Goal: Task Accomplishment & Management: Manage account settings

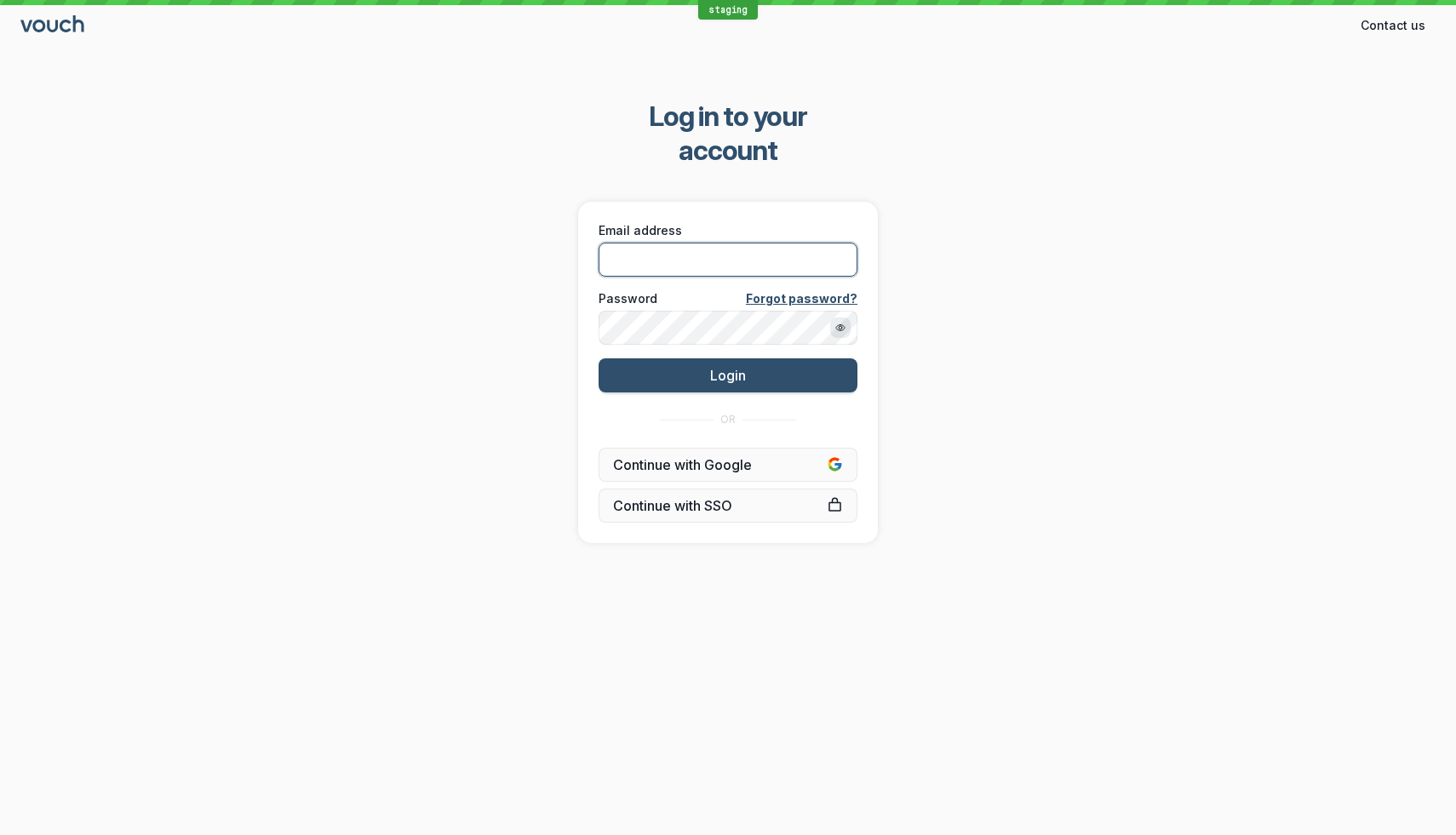
click at [766, 243] on input "Email address" at bounding box center [727, 259] width 259 height 34
type input "[EMAIL_ADDRESS][DOMAIN_NAME]"
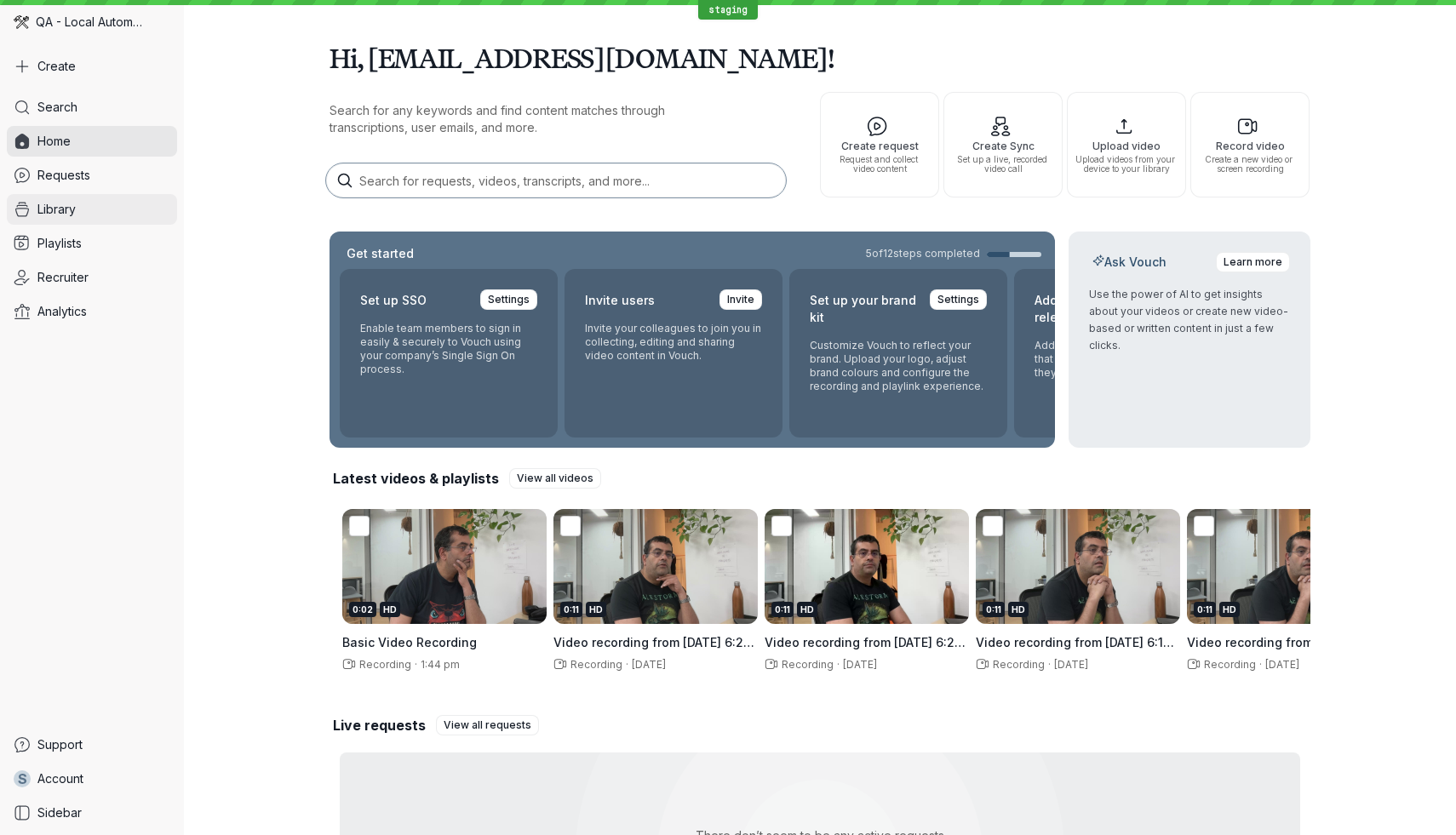
click at [103, 210] on link "Library" at bounding box center [92, 209] width 170 height 30
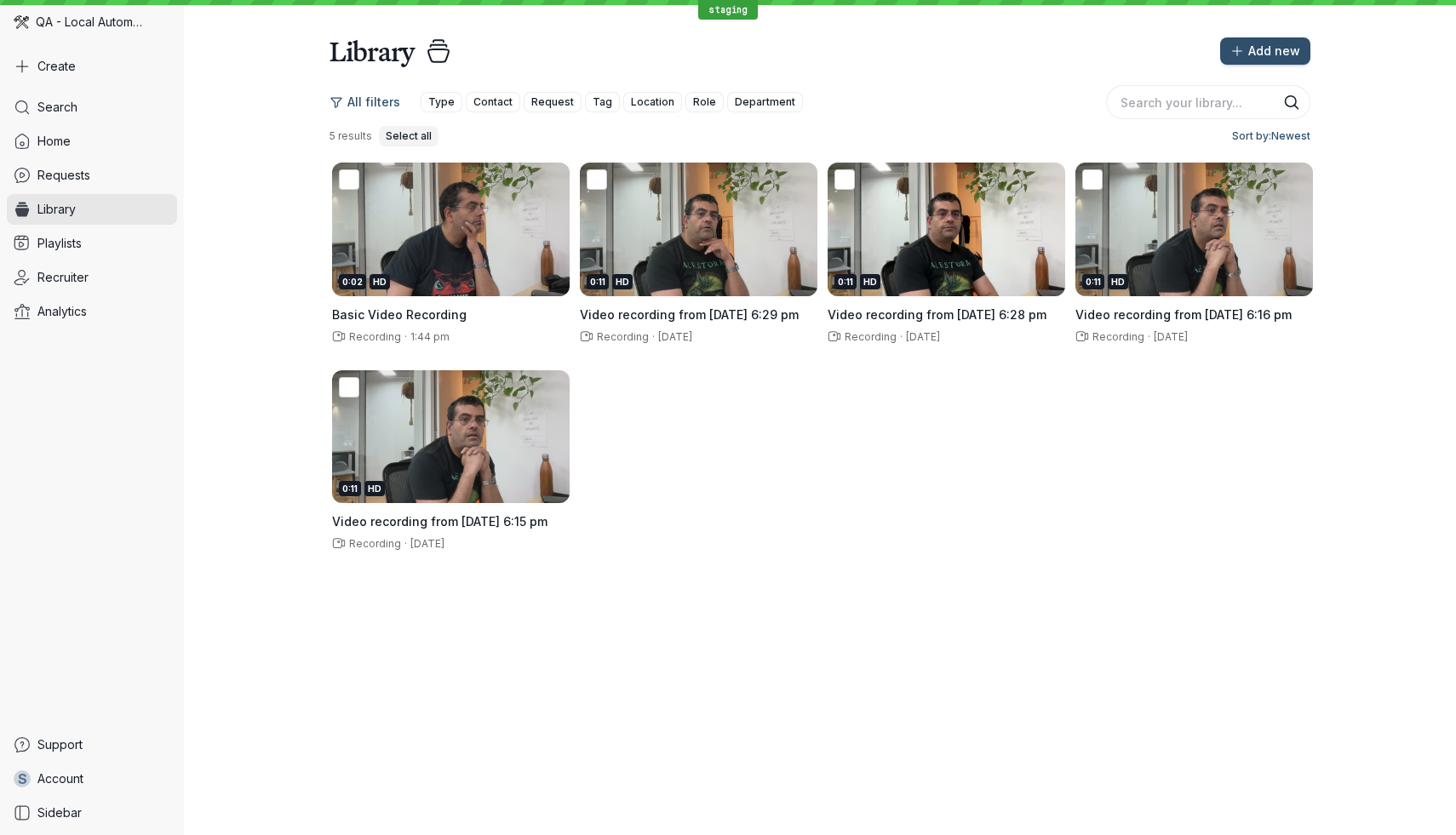
click at [406, 141] on span "Select all" at bounding box center [408, 137] width 46 height 17
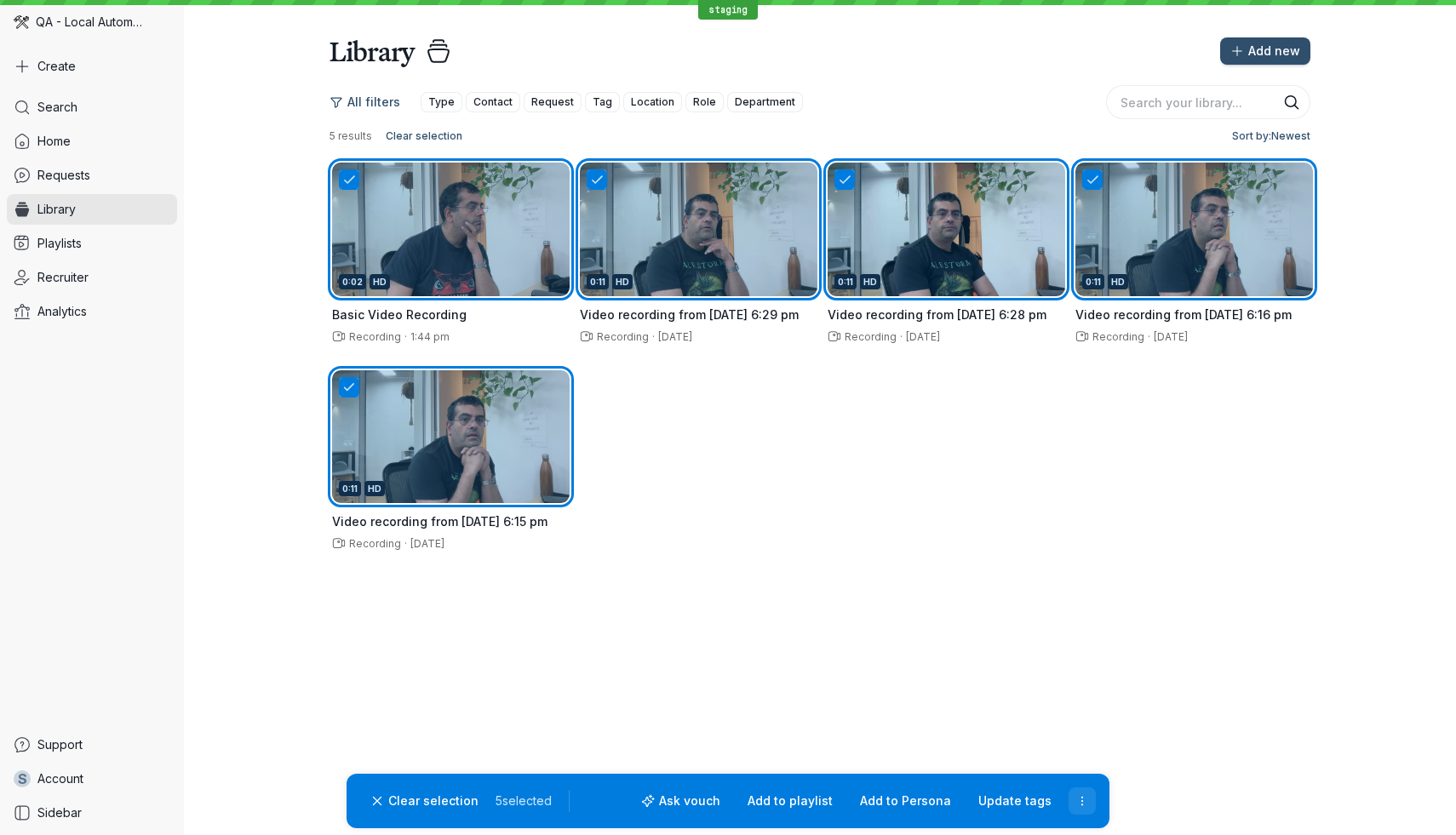
click at [1085, 803] on icon "More actions" at bounding box center [1082, 801] width 15 height 15
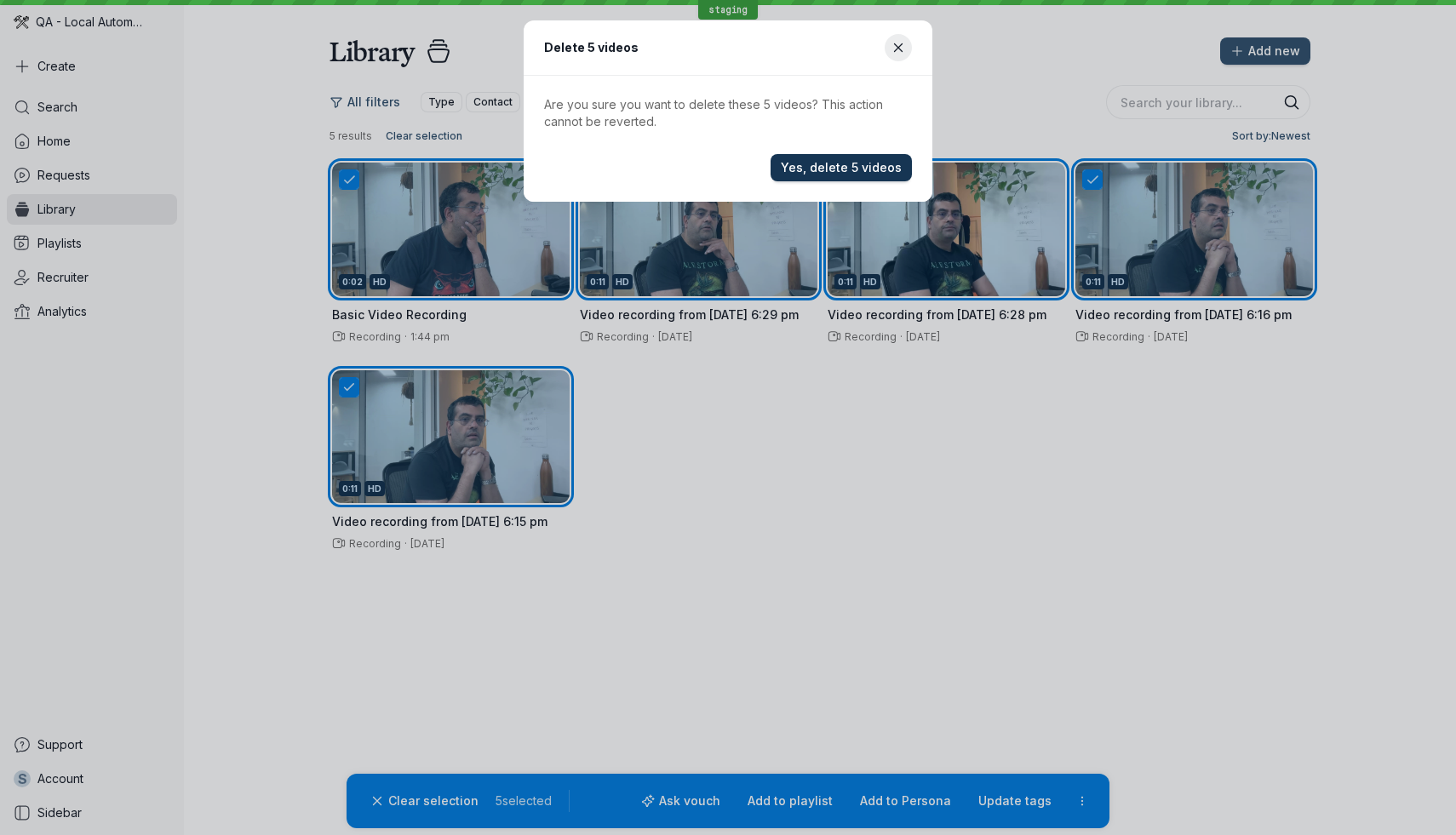
click at [816, 156] on button "Yes, delete 5 videos" at bounding box center [841, 168] width 142 height 28
